Goal: Find specific page/section: Find specific page/section

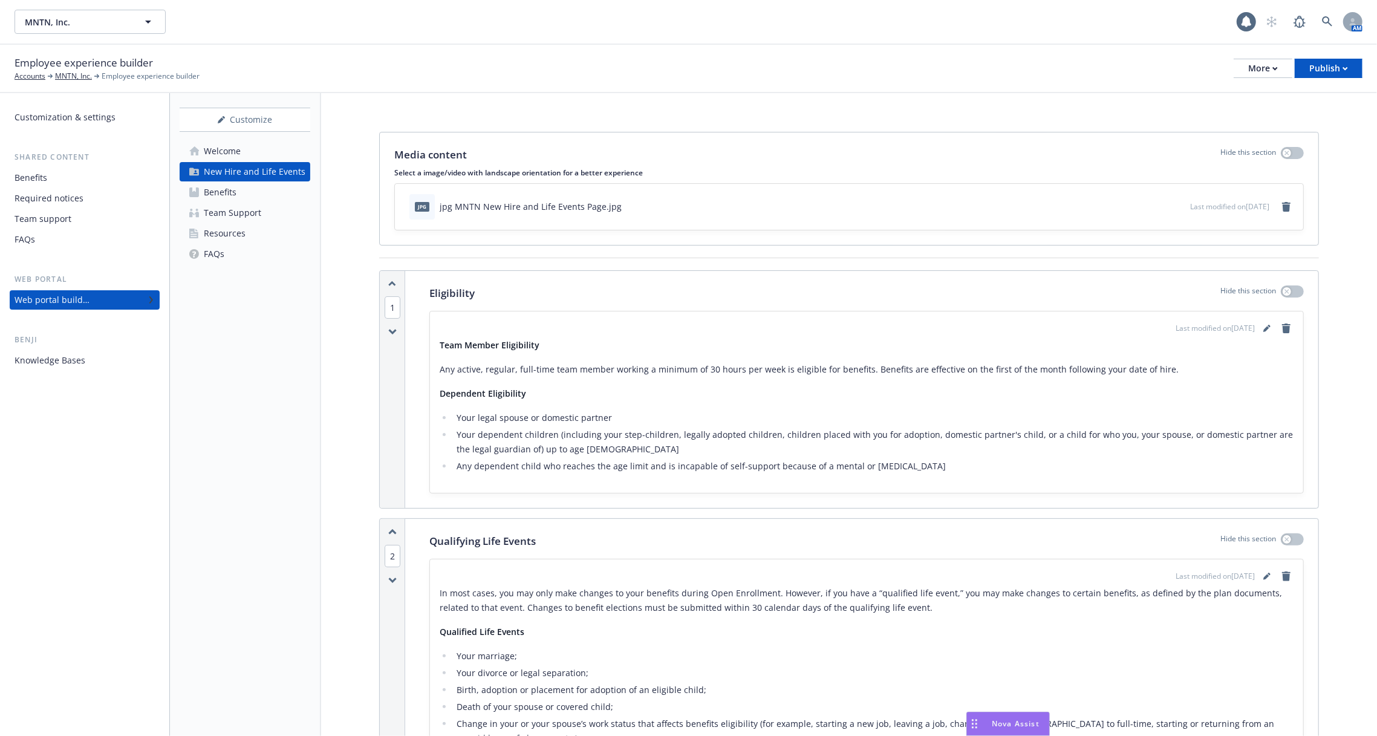
scroll to position [1429, 0]
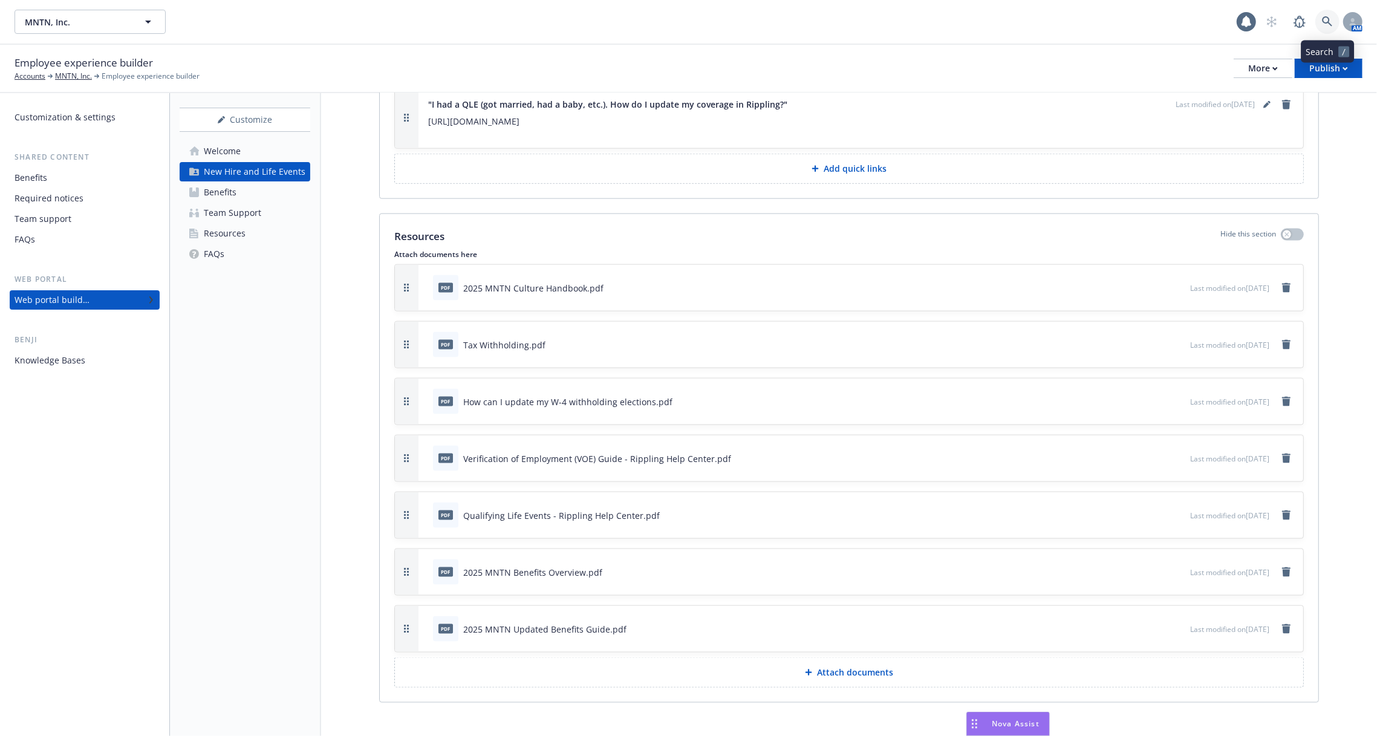
click at [1330, 19] on icon at bounding box center [1327, 21] width 11 height 11
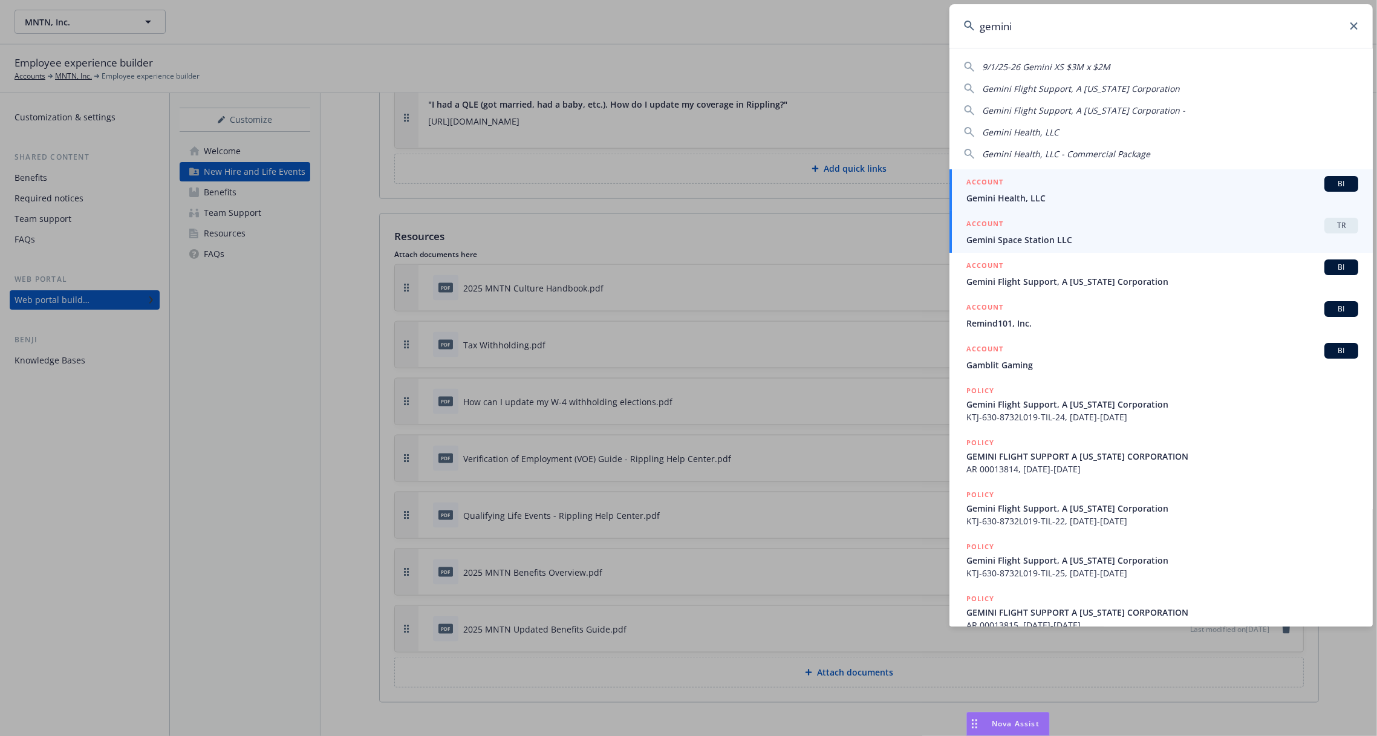
type input "gemini"
click at [1085, 233] on span "Gemini Space Station LLC" at bounding box center [1162, 239] width 392 height 13
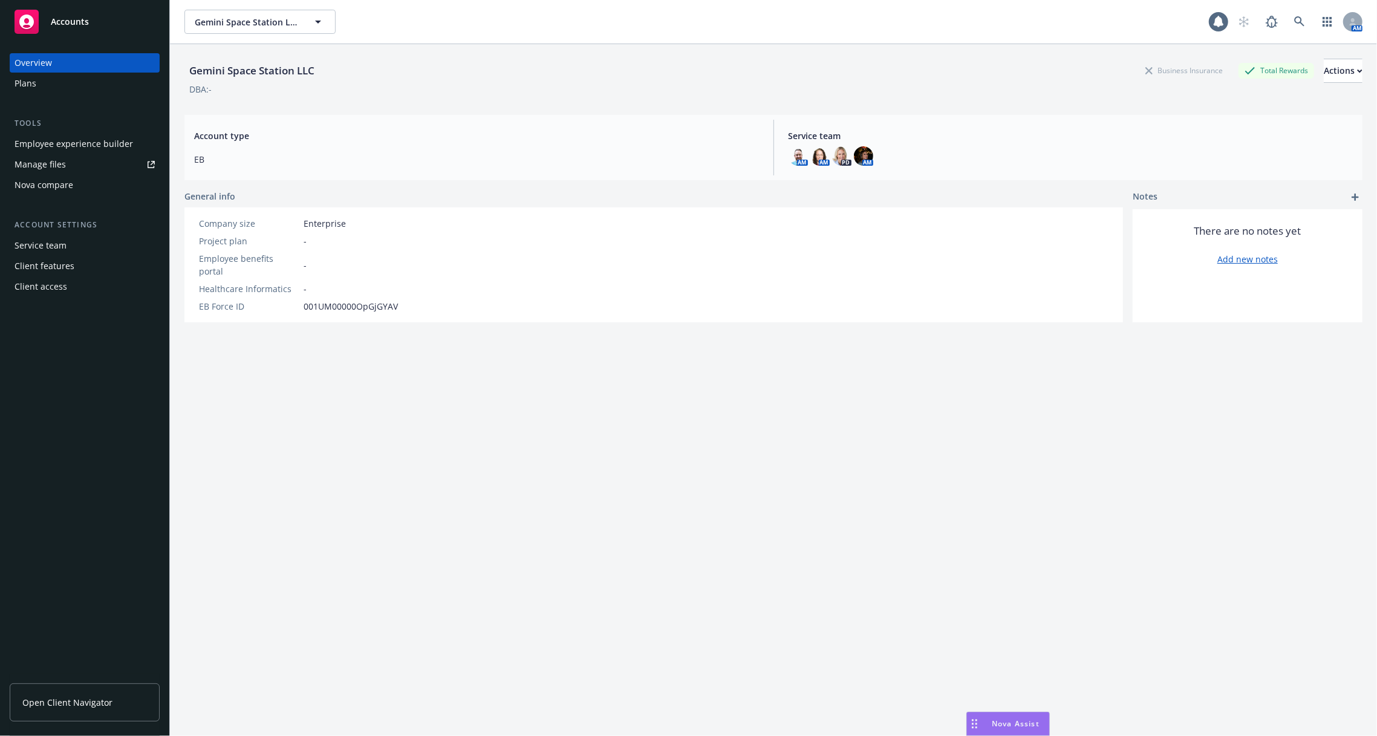
click at [123, 139] on div "Employee experience builder" at bounding box center [74, 143] width 119 height 19
